Goal: Navigation & Orientation: Find specific page/section

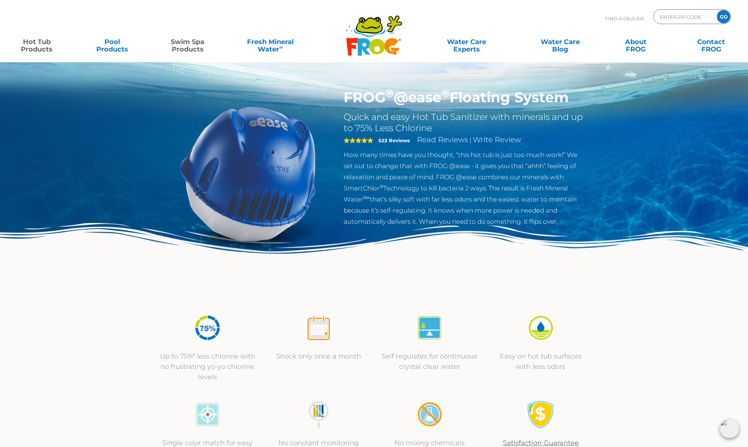
click at [190, 44] on link "Swim Spa Products" at bounding box center [187, 41] width 59 height 15
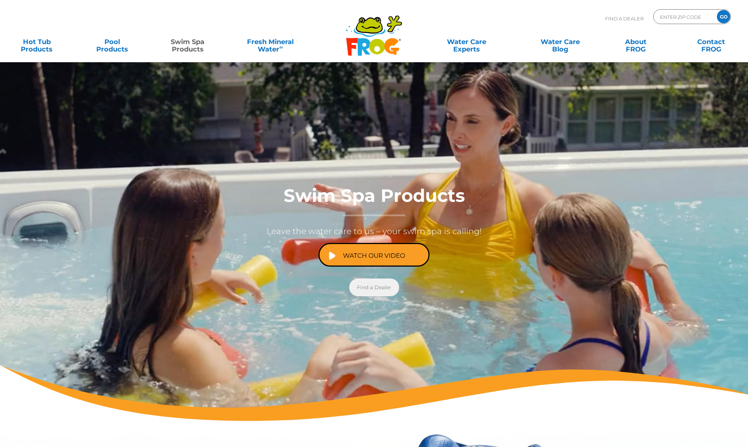
click at [370, 290] on link "Find a Dealer" at bounding box center [374, 288] width 50 height 18
click at [250, 83] on div at bounding box center [374, 248] width 748 height 372
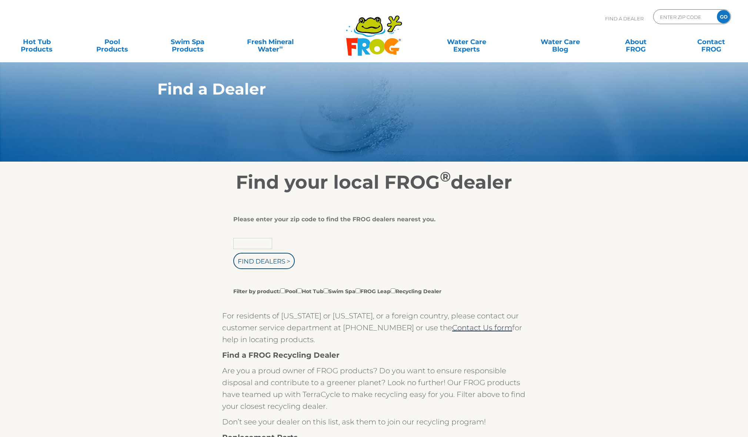
click at [256, 247] on input "text" at bounding box center [252, 243] width 39 height 11
type input "21645"
click at [264, 262] on input "Find Dealers >" at bounding box center [263, 261] width 61 height 16
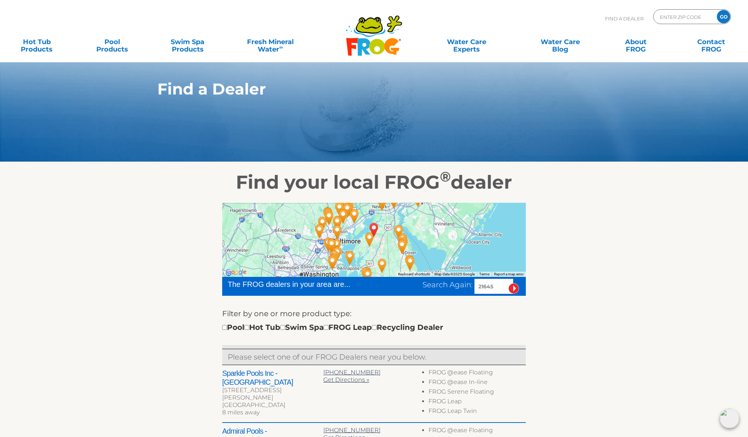
click at [285, 329] on input "checkbox" at bounding box center [282, 327] width 5 height 5
checkbox input "true"
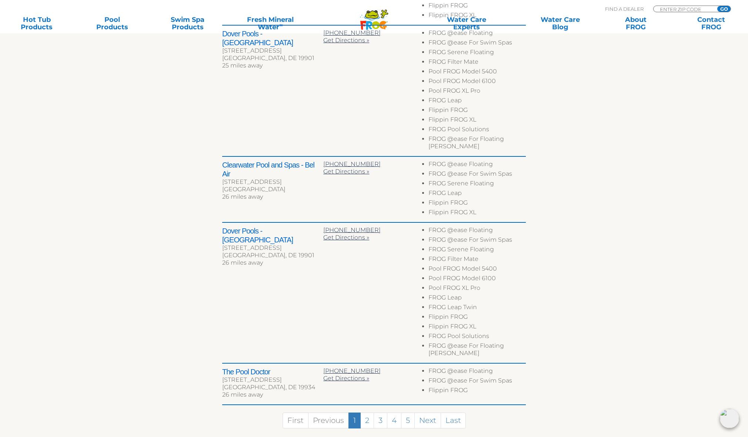
scroll to position [433, 0]
click at [373, 413] on link "2" at bounding box center [367, 421] width 14 height 16
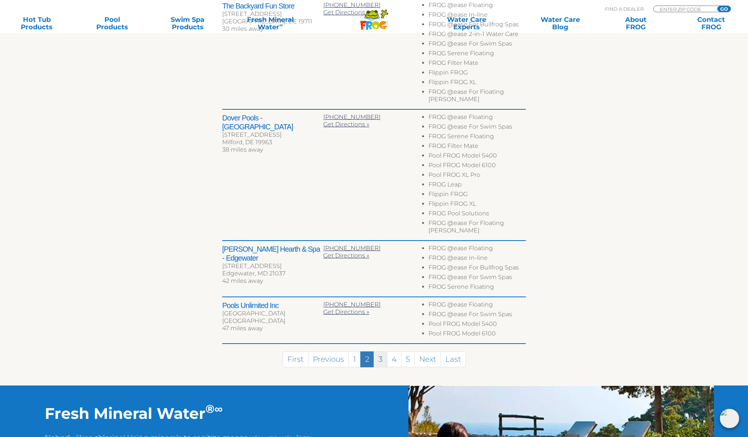
click at [377, 351] on link "3" at bounding box center [381, 359] width 14 height 16
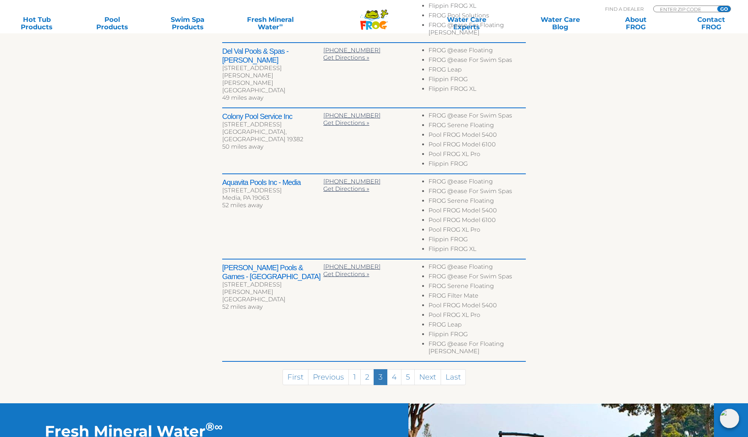
scroll to position [443, 0]
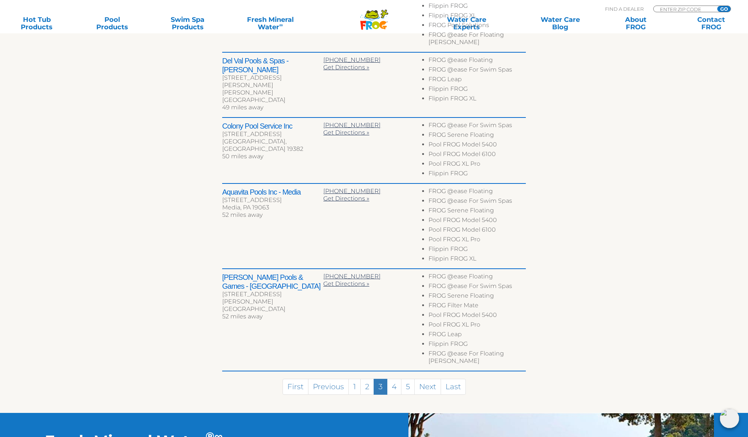
click at [364, 379] on link "2" at bounding box center [367, 387] width 14 height 16
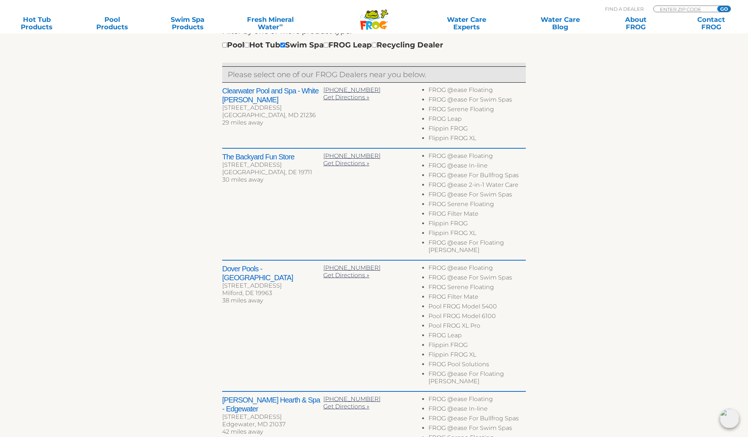
scroll to position [282, 0]
click at [260, 157] on h2 "The Backyard Fun Store" at bounding box center [272, 156] width 101 height 9
drag, startPoint x: 285, startPoint y: 157, endPoint x: 302, endPoint y: 159, distance: 16.8
click at [285, 157] on h2 "The Backyard Fun Store" at bounding box center [272, 156] width 101 height 9
